Goal: Task Accomplishment & Management: Manage account settings

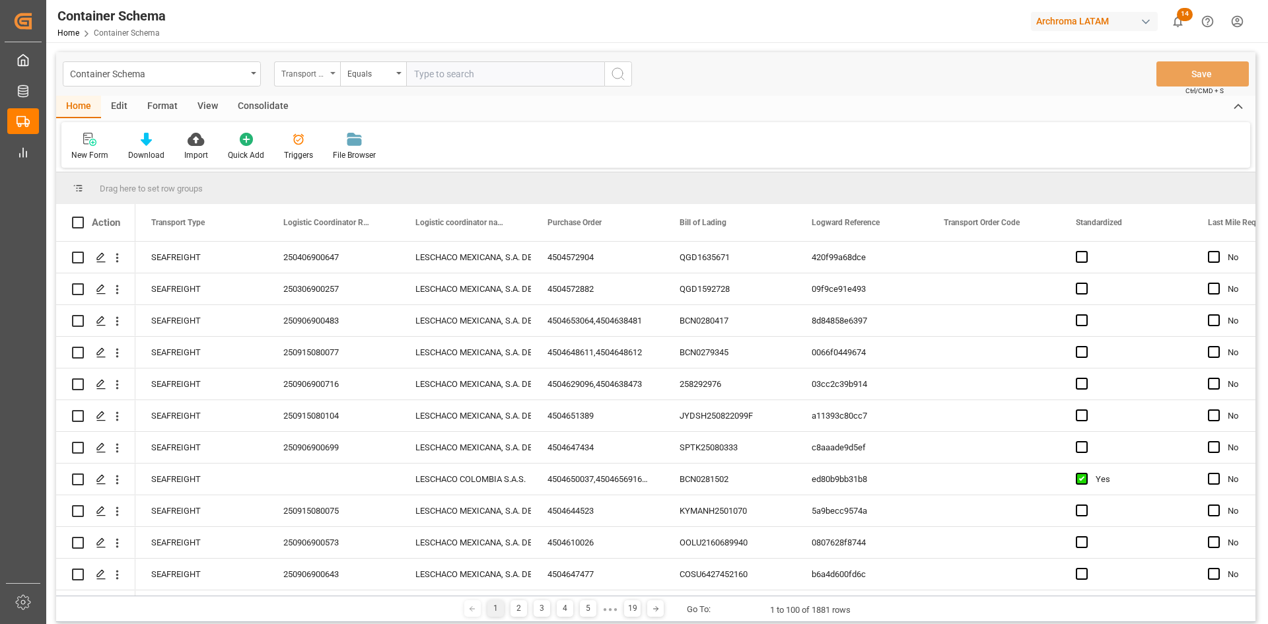
click at [316, 77] on div "Transport Type" at bounding box center [303, 72] width 45 height 15
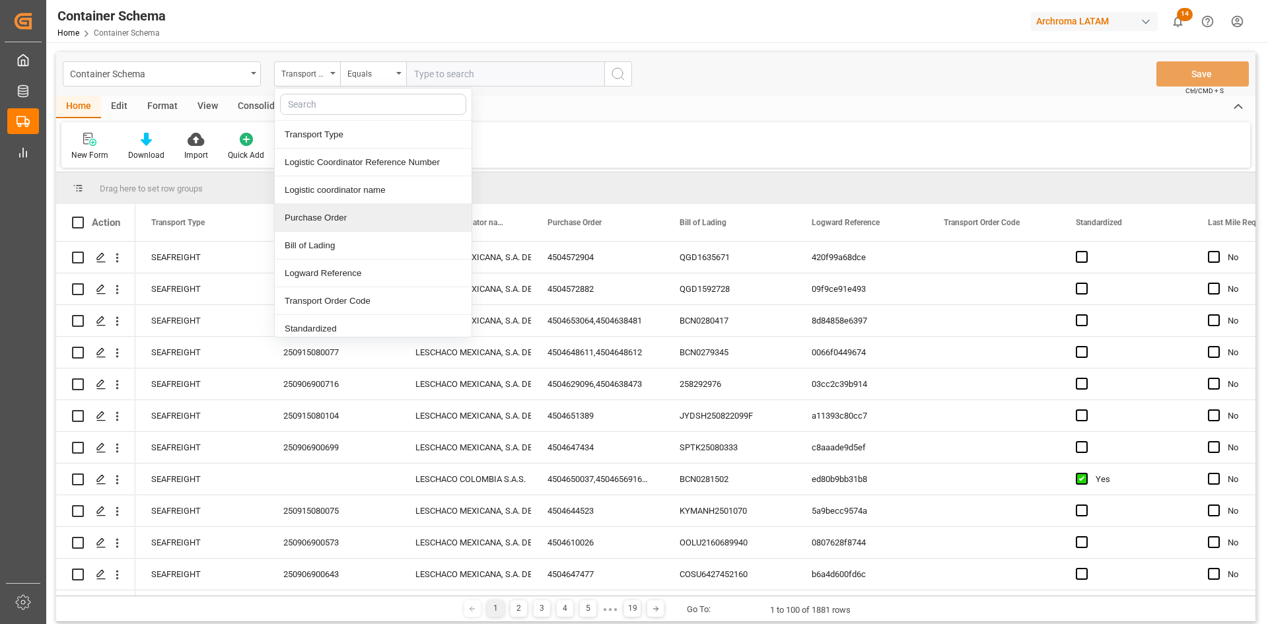
click at [342, 212] on div "Purchase Order" at bounding box center [373, 218] width 197 height 28
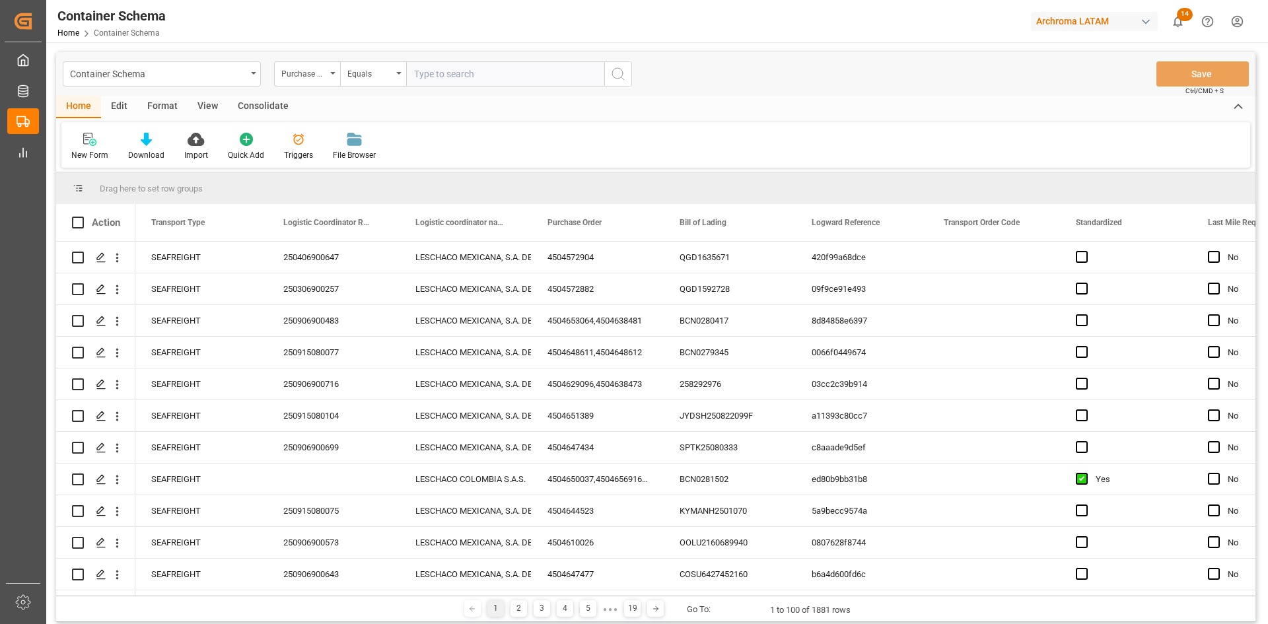
click at [459, 76] on input "text" at bounding box center [505, 73] width 198 height 25
paste input "4504647477"
type input "4504647477"
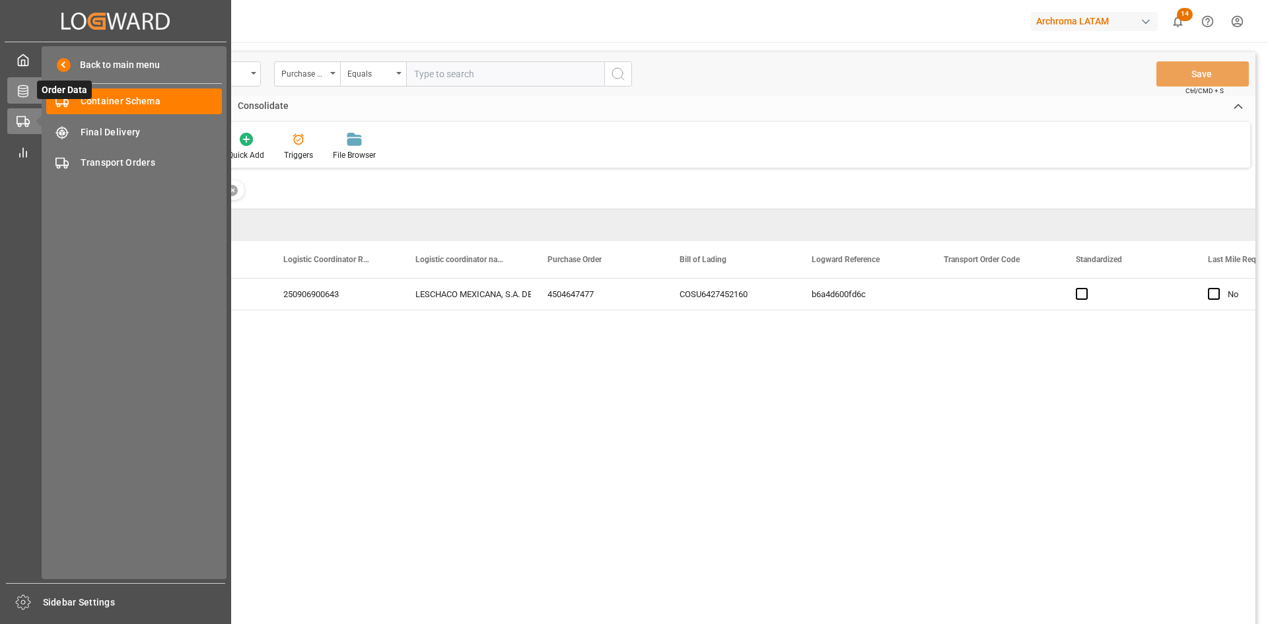
click at [22, 89] on icon at bounding box center [23, 91] width 10 height 12
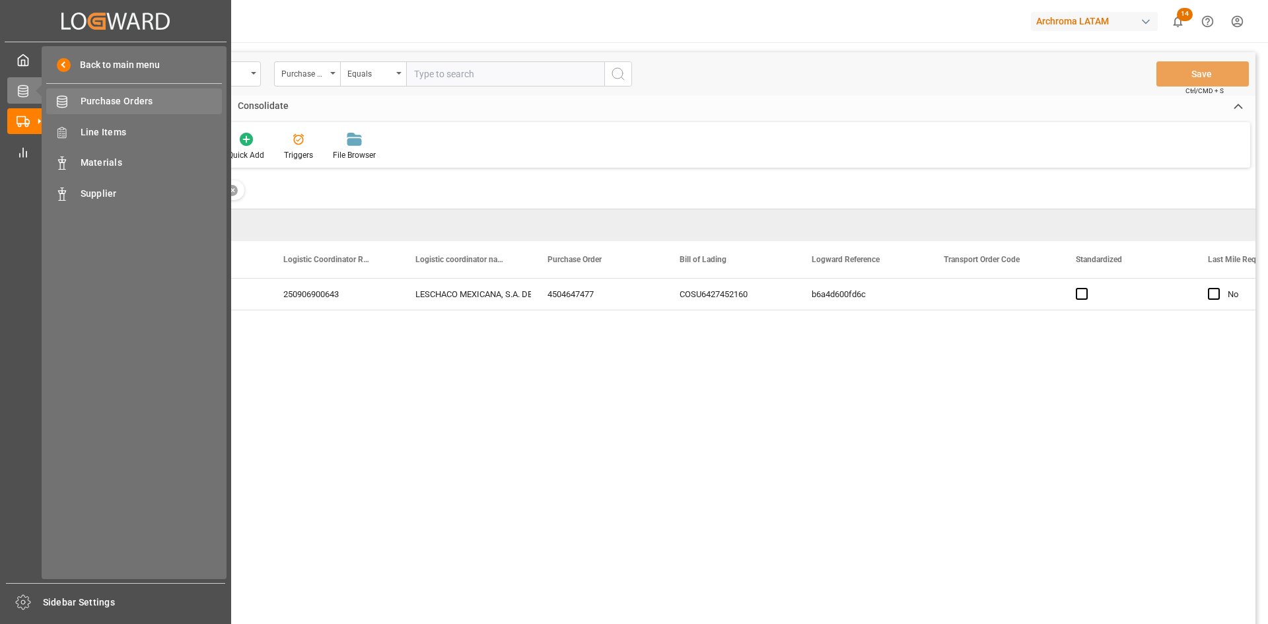
click at [139, 100] on span "Purchase Orders" at bounding box center [152, 101] width 142 height 14
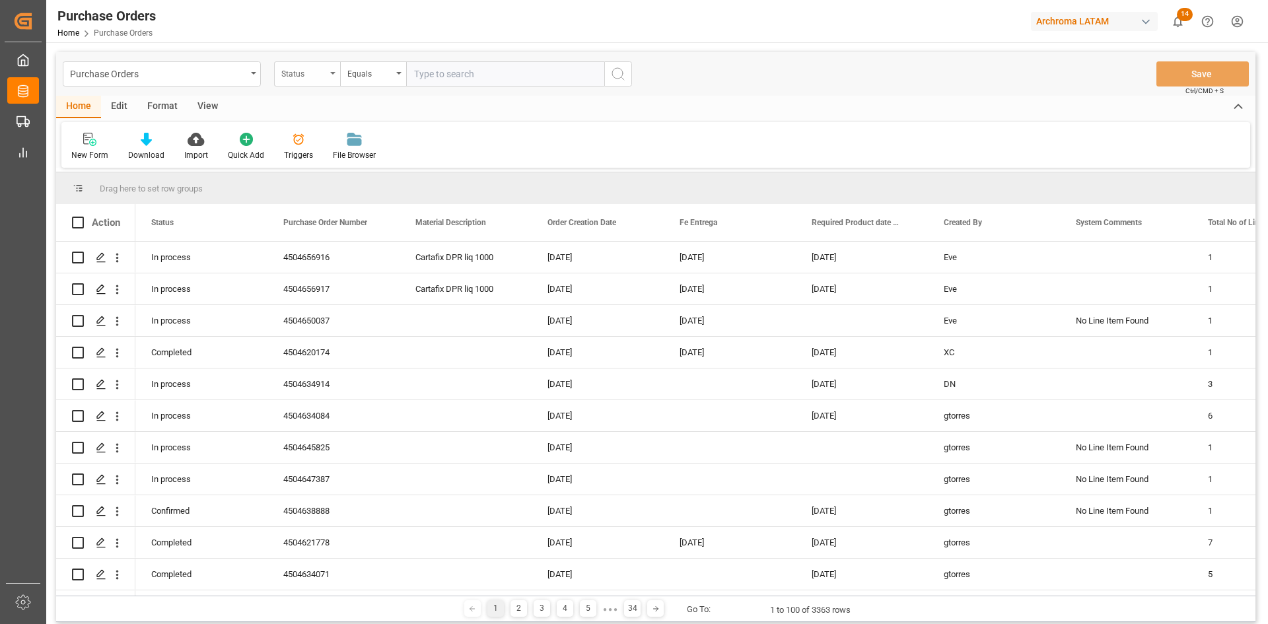
click at [309, 76] on div "Status" at bounding box center [303, 72] width 45 height 15
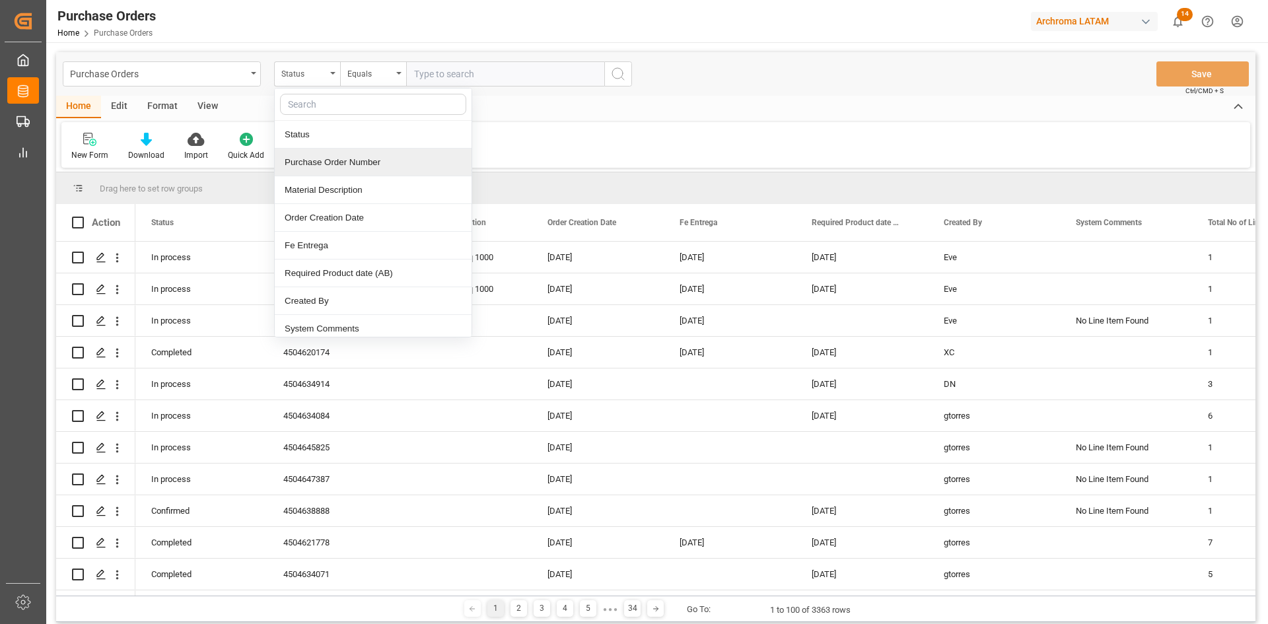
drag, startPoint x: 365, startPoint y: 162, endPoint x: 371, endPoint y: 145, distance: 17.6
click at [365, 162] on div "Purchase Order Number" at bounding box center [373, 163] width 197 height 28
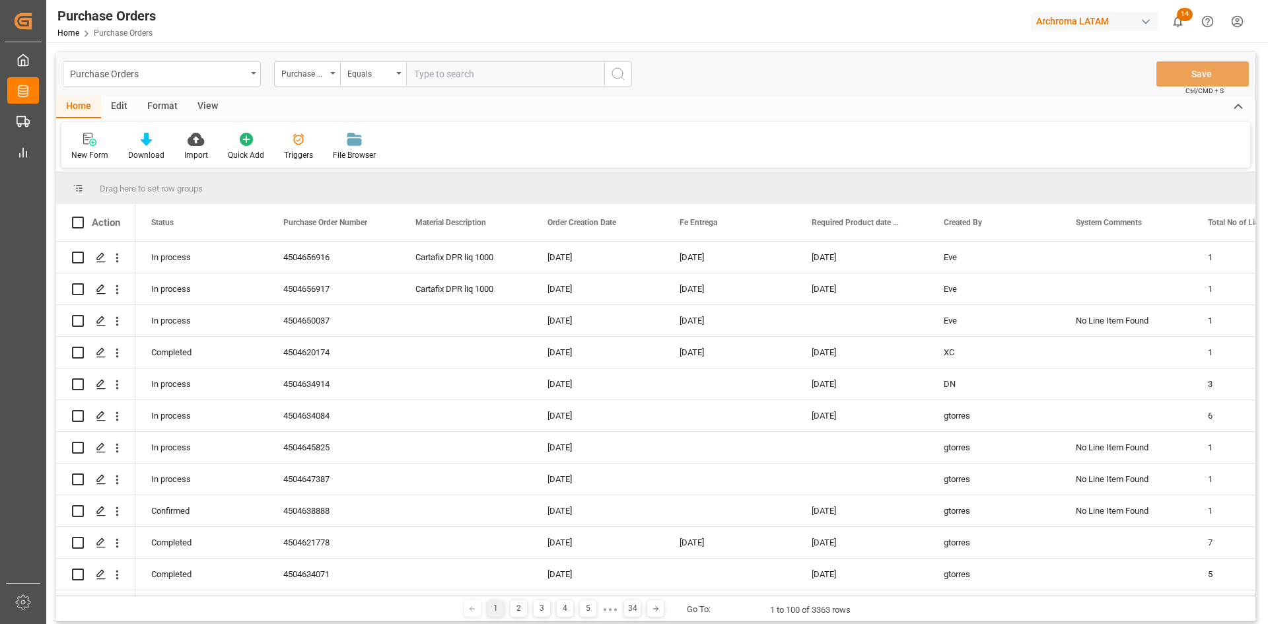
click at [453, 75] on input "text" at bounding box center [505, 73] width 198 height 25
paste input "4504660701"
type input "4504660701"
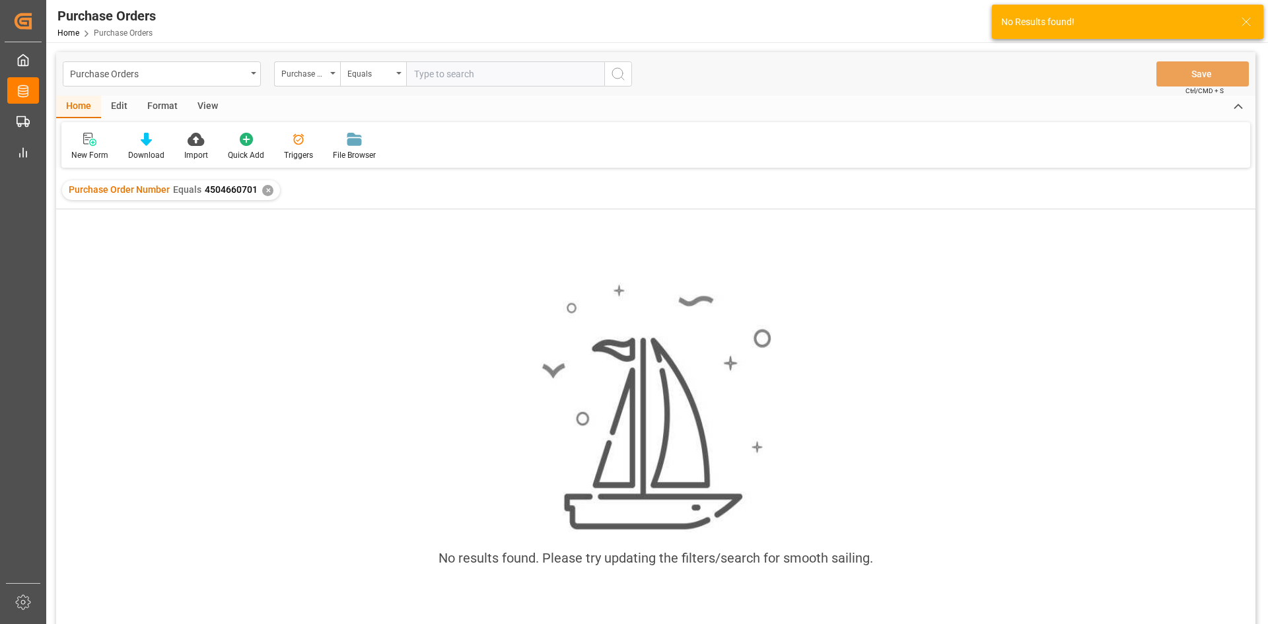
click at [266, 191] on div "✕" at bounding box center [267, 190] width 11 height 11
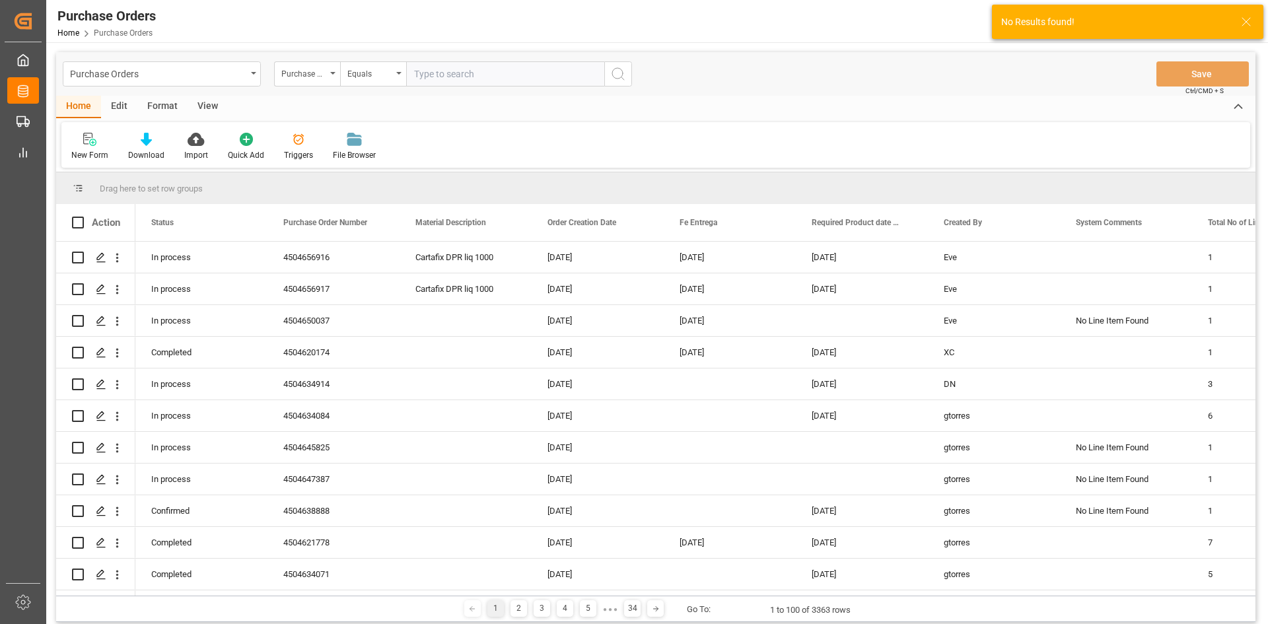
click at [438, 75] on input "text" at bounding box center [505, 73] width 198 height 25
paste input "4504660701"
type input "4504660701"
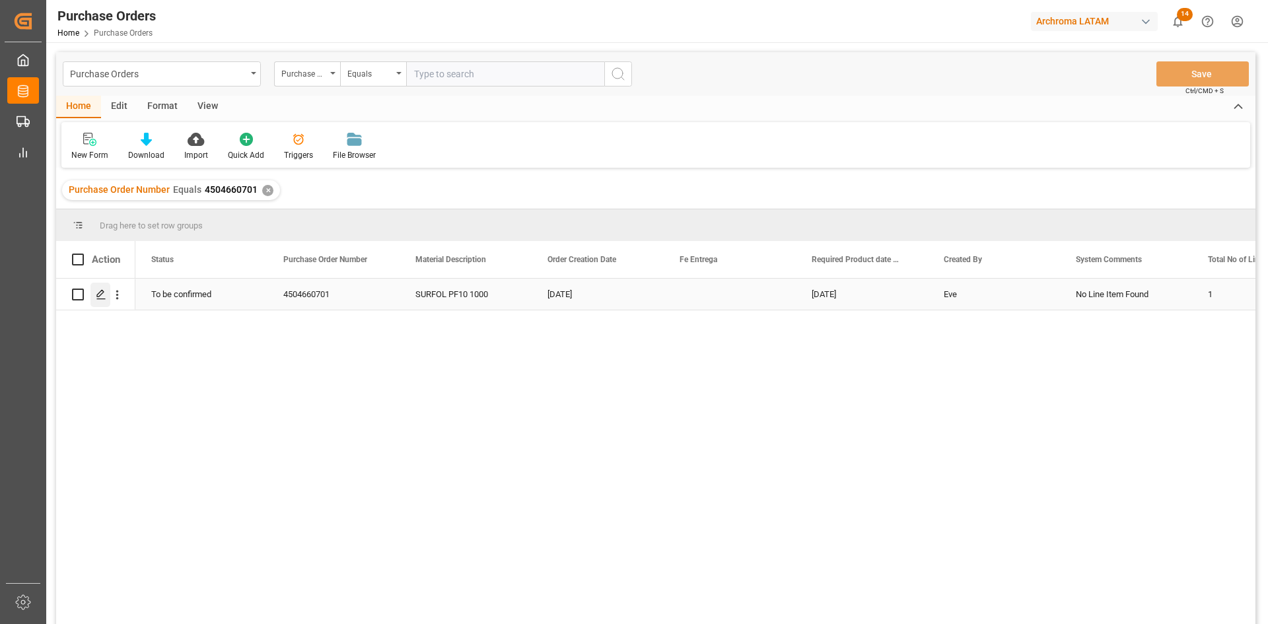
click at [98, 297] on polygon "Press SPACE to select this row." at bounding box center [100, 294] width 7 height 7
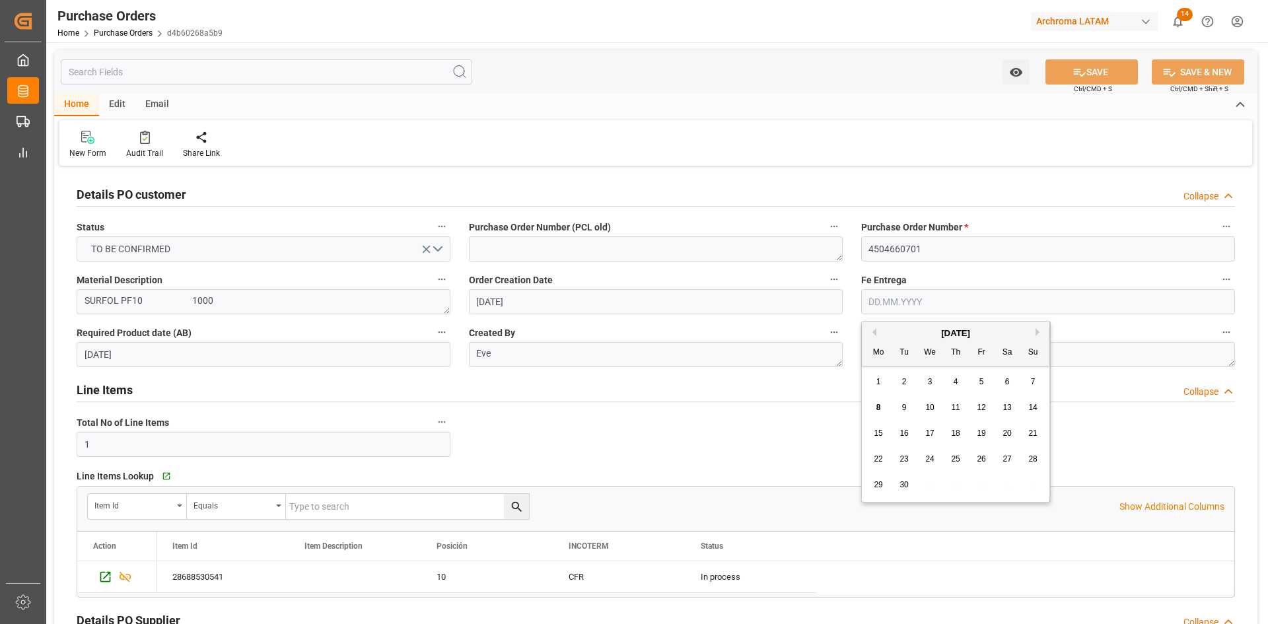
click at [918, 303] on input "text" at bounding box center [1048, 301] width 374 height 25
click at [903, 330] on div "[DATE]" at bounding box center [956, 333] width 188 height 13
click at [1040, 334] on button "Next Month" at bounding box center [1040, 332] width 8 height 8
click at [974, 429] on div "17" at bounding box center [982, 434] width 17 height 16
type input "[DATE]"
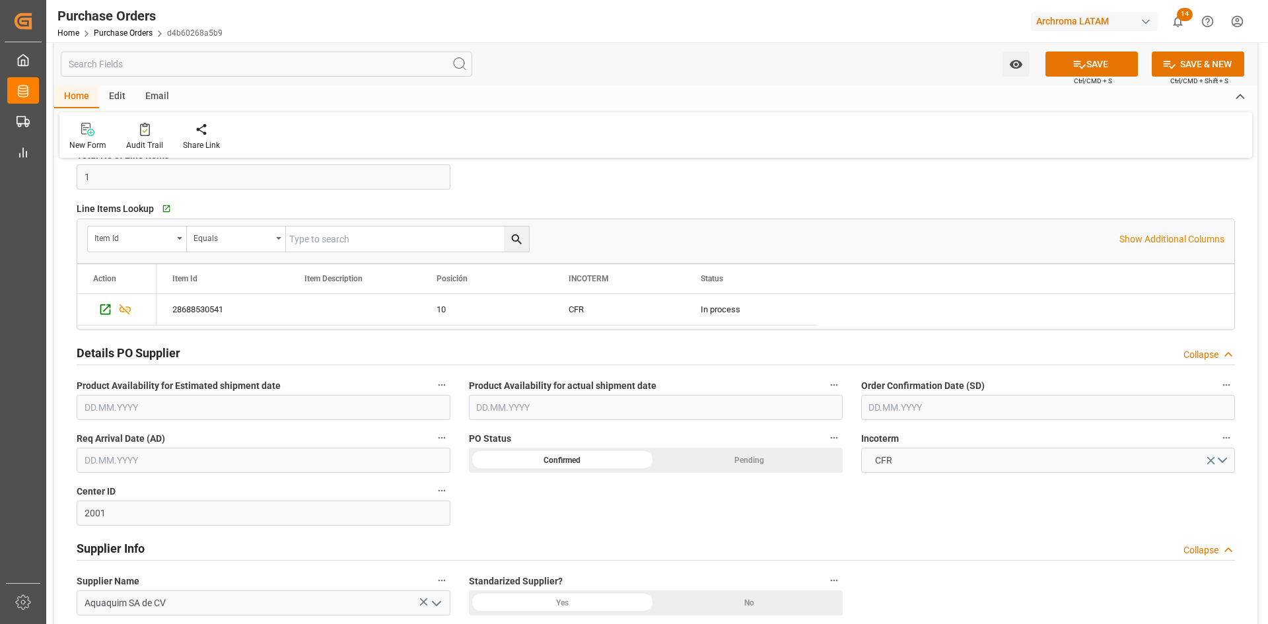
scroll to position [396, 0]
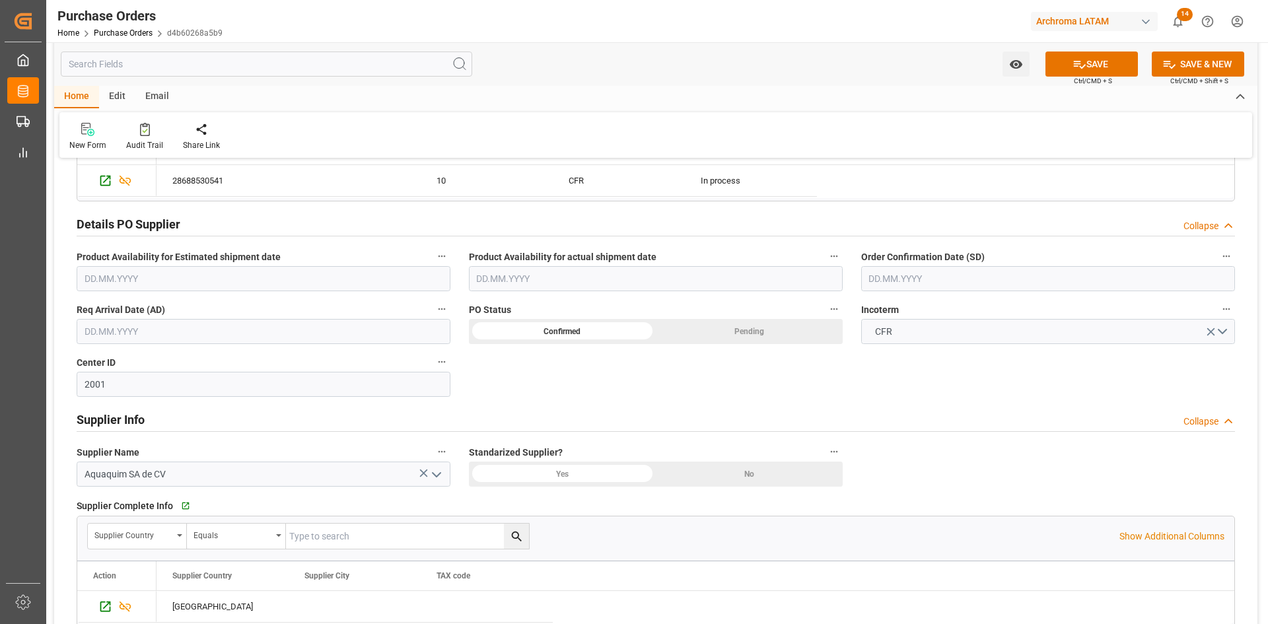
click at [908, 281] on input "text" at bounding box center [1048, 278] width 374 height 25
click at [887, 347] on div "1 2 3 4 5 6 7" at bounding box center [956, 359] width 180 height 26
click at [954, 436] on span "25" at bounding box center [955, 435] width 9 height 9
type input "[DATE]"
click at [219, 338] on input "text" at bounding box center [264, 331] width 374 height 25
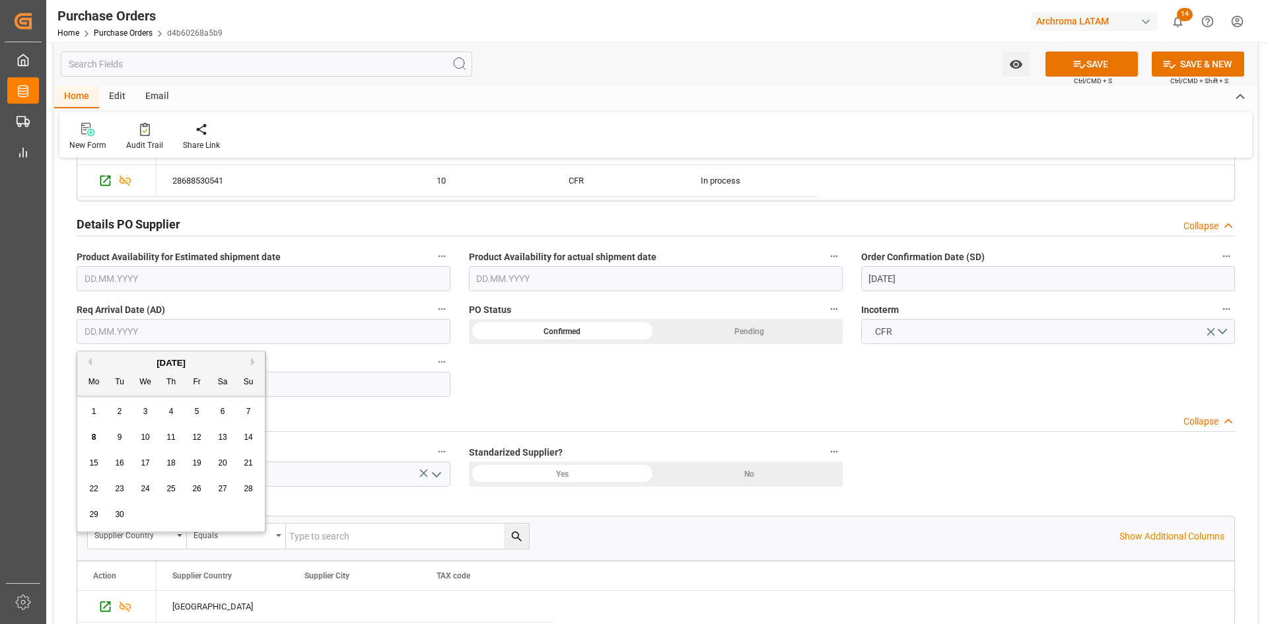
click at [106, 359] on div "[DATE]" at bounding box center [171, 363] width 188 height 13
click at [255, 361] on button "Next Month" at bounding box center [255, 362] width 8 height 8
click at [200, 437] on span "10" at bounding box center [196, 437] width 9 height 9
type input "[DATE]"
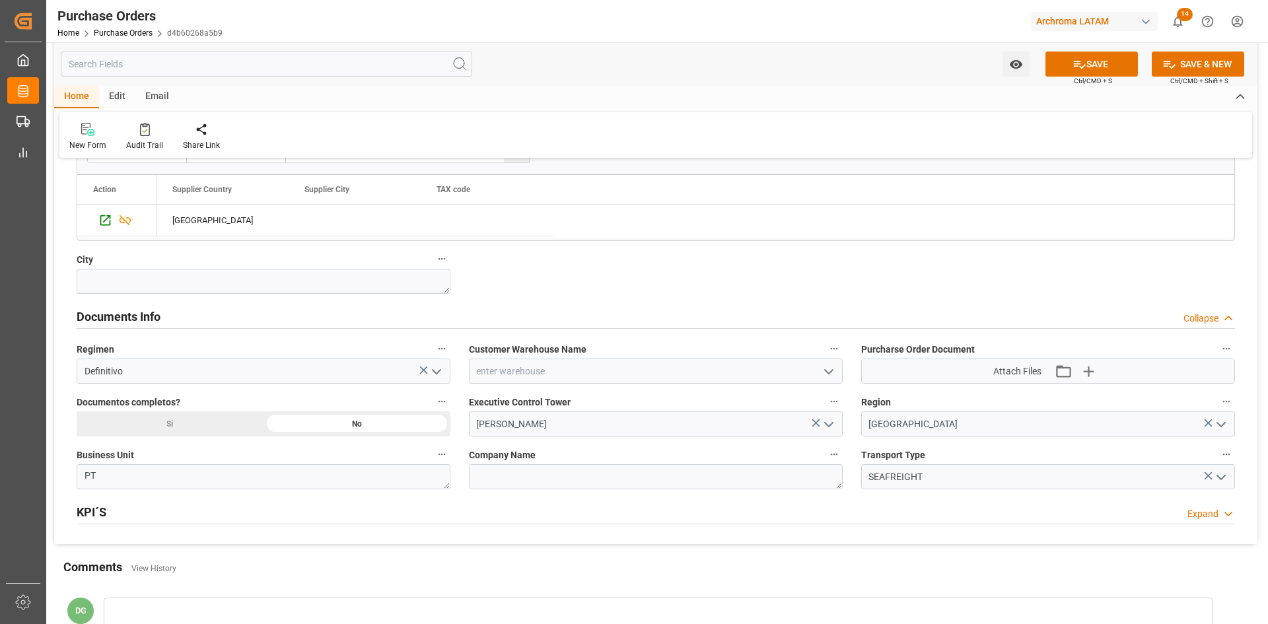
scroll to position [793, 0]
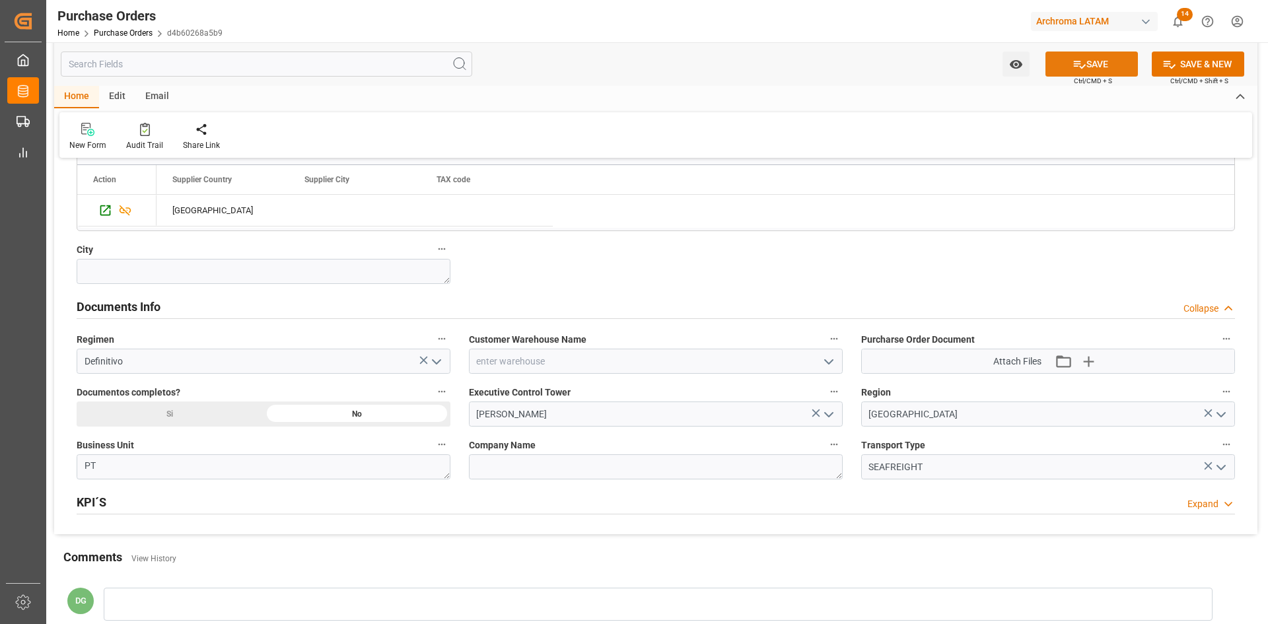
click at [1098, 69] on button "SAVE" at bounding box center [1092, 64] width 92 height 25
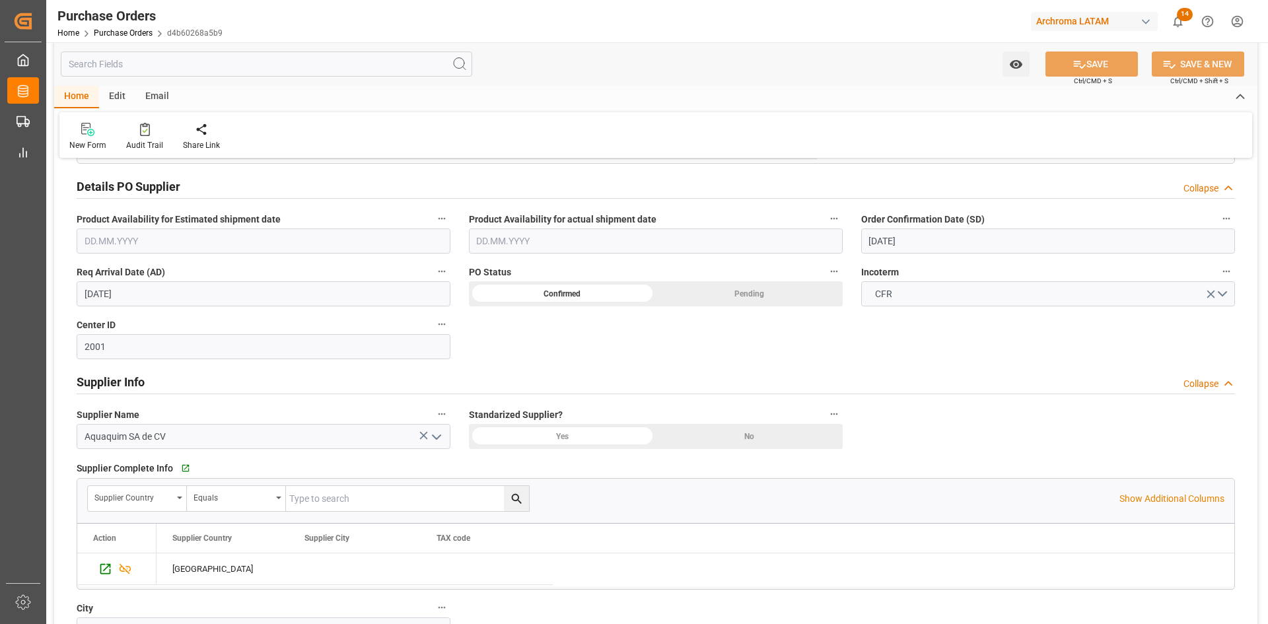
scroll to position [0, 0]
